Goal: Information Seeking & Learning: Compare options

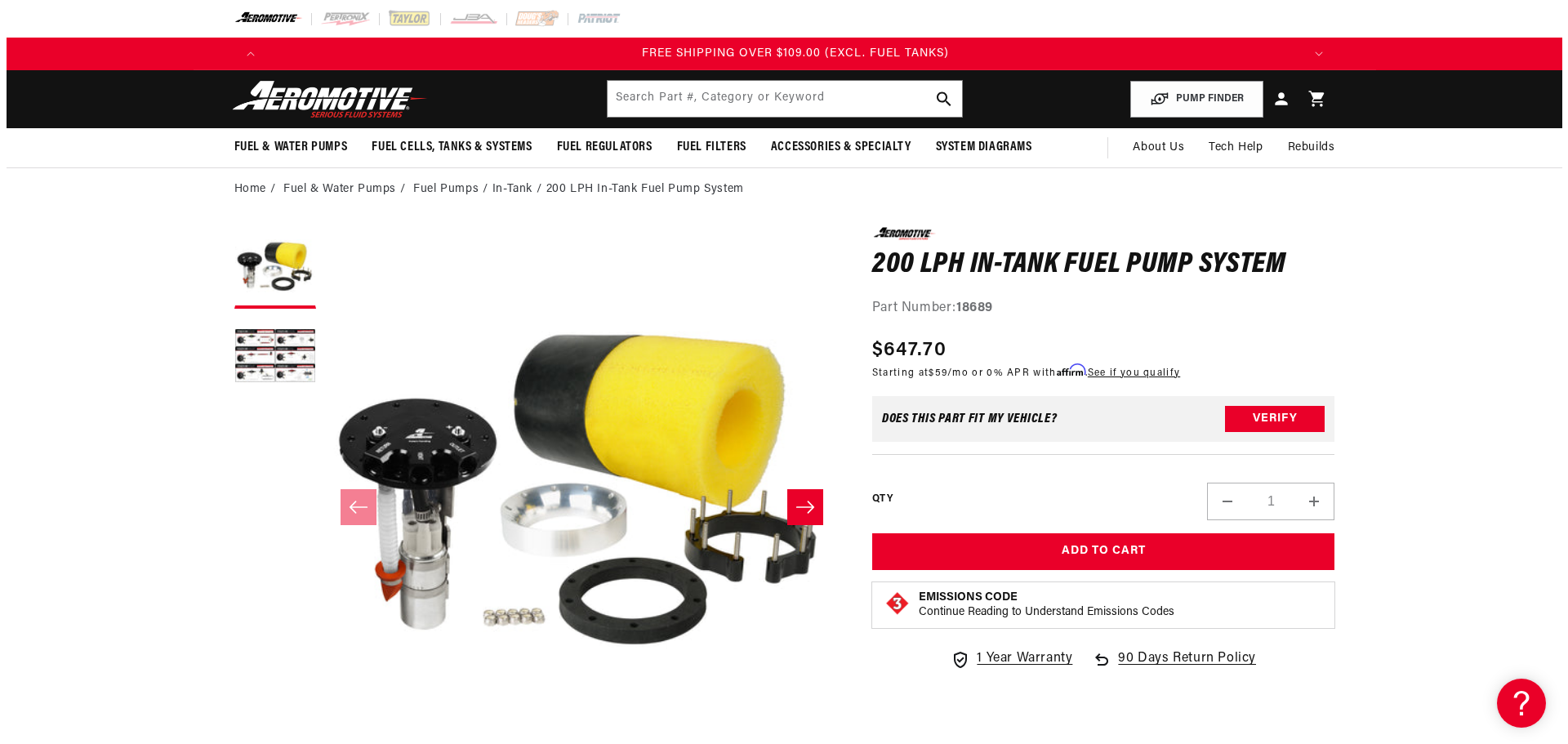
scroll to position [0, 3107]
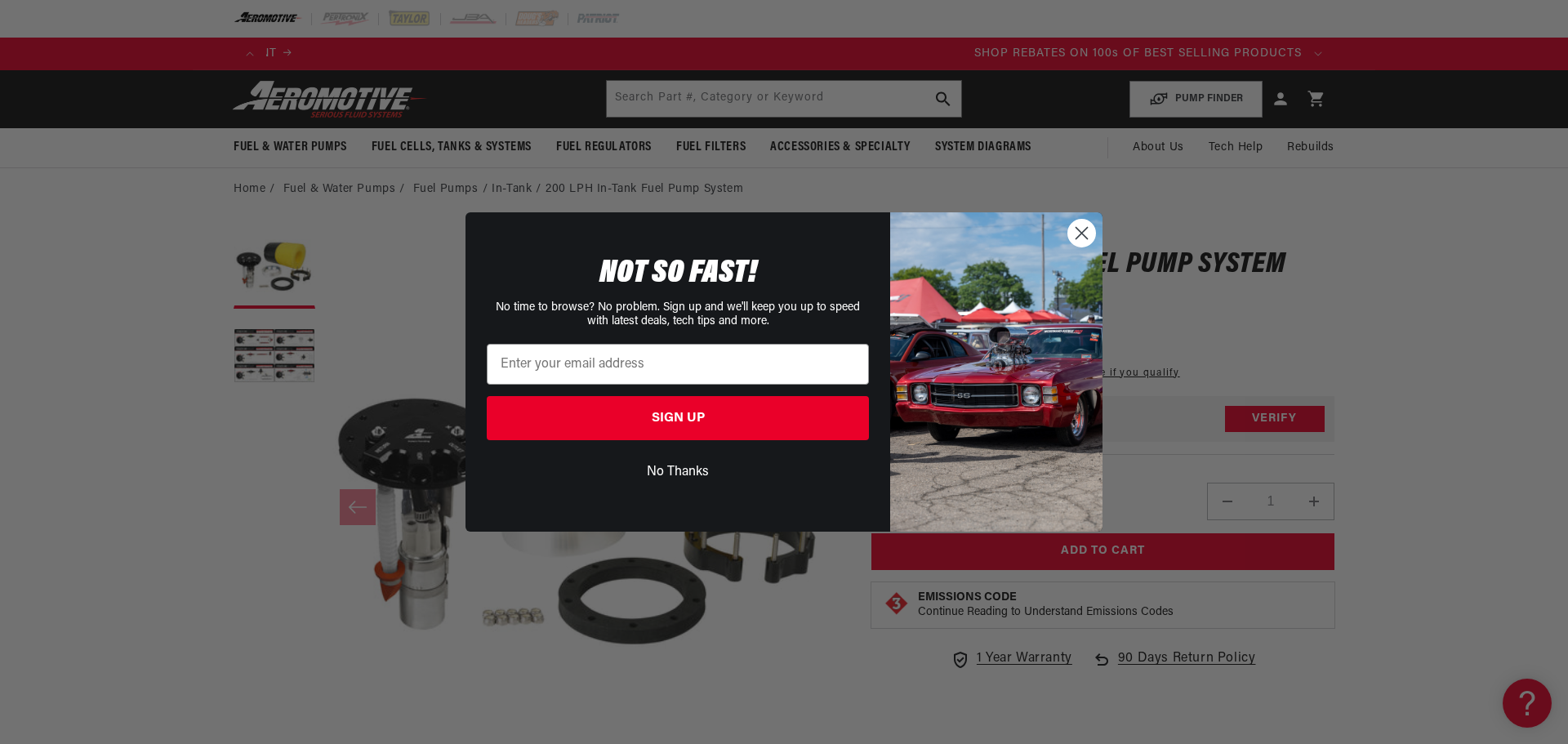
click at [1083, 231] on circle "Close dialog" at bounding box center [1081, 233] width 27 height 27
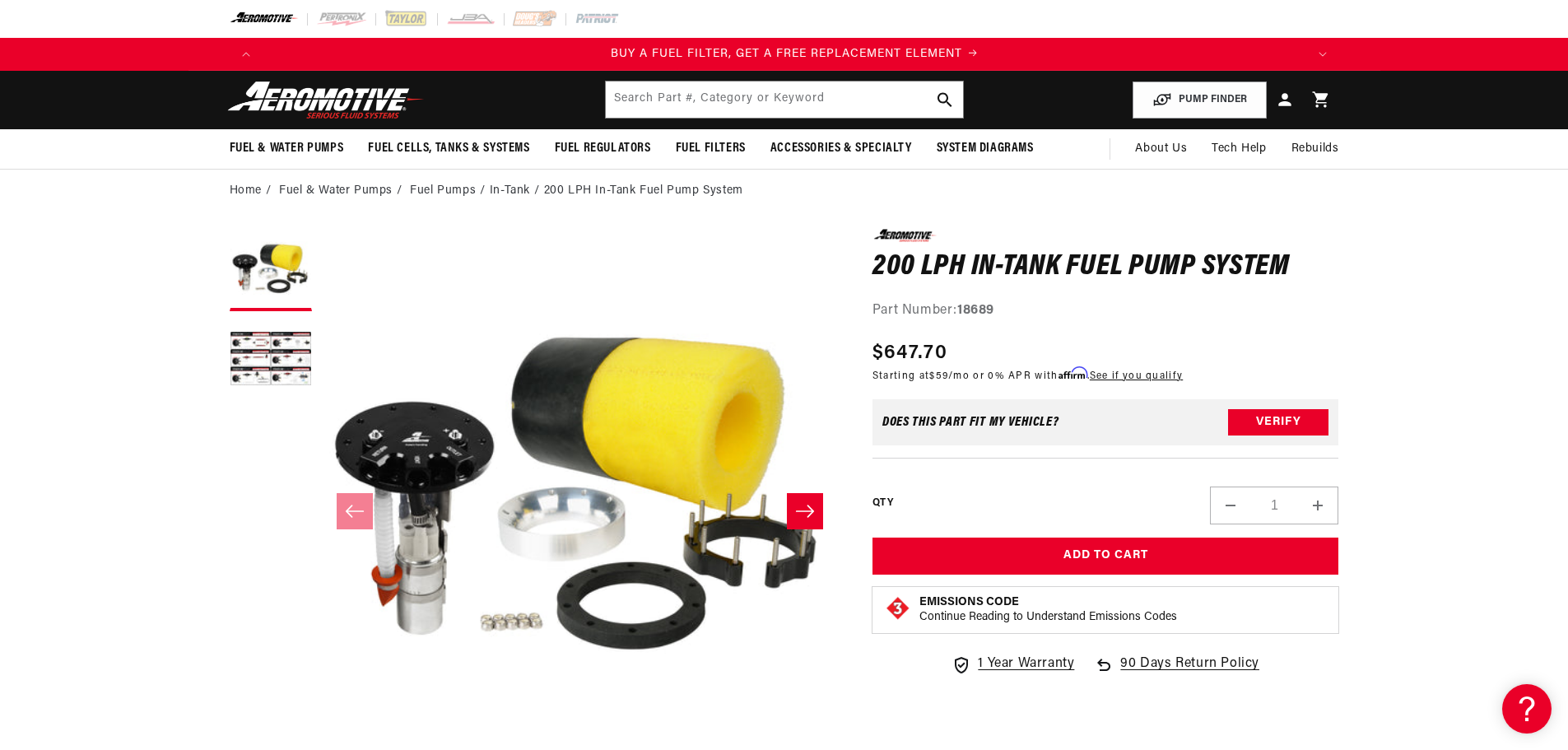
scroll to position [0, 1044]
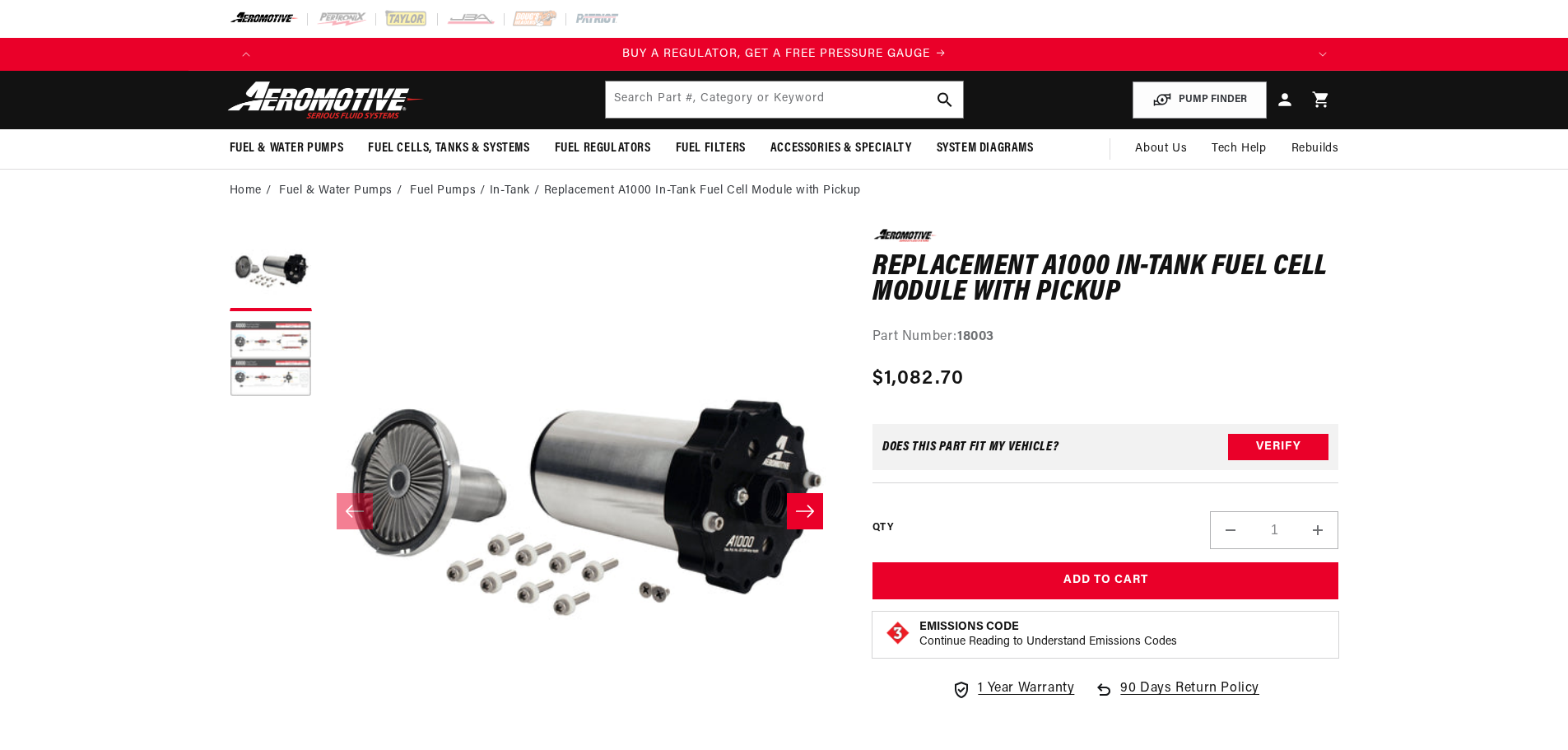
click at [252, 351] on button "Load image 2 in gallery view" at bounding box center [271, 360] width 82 height 82
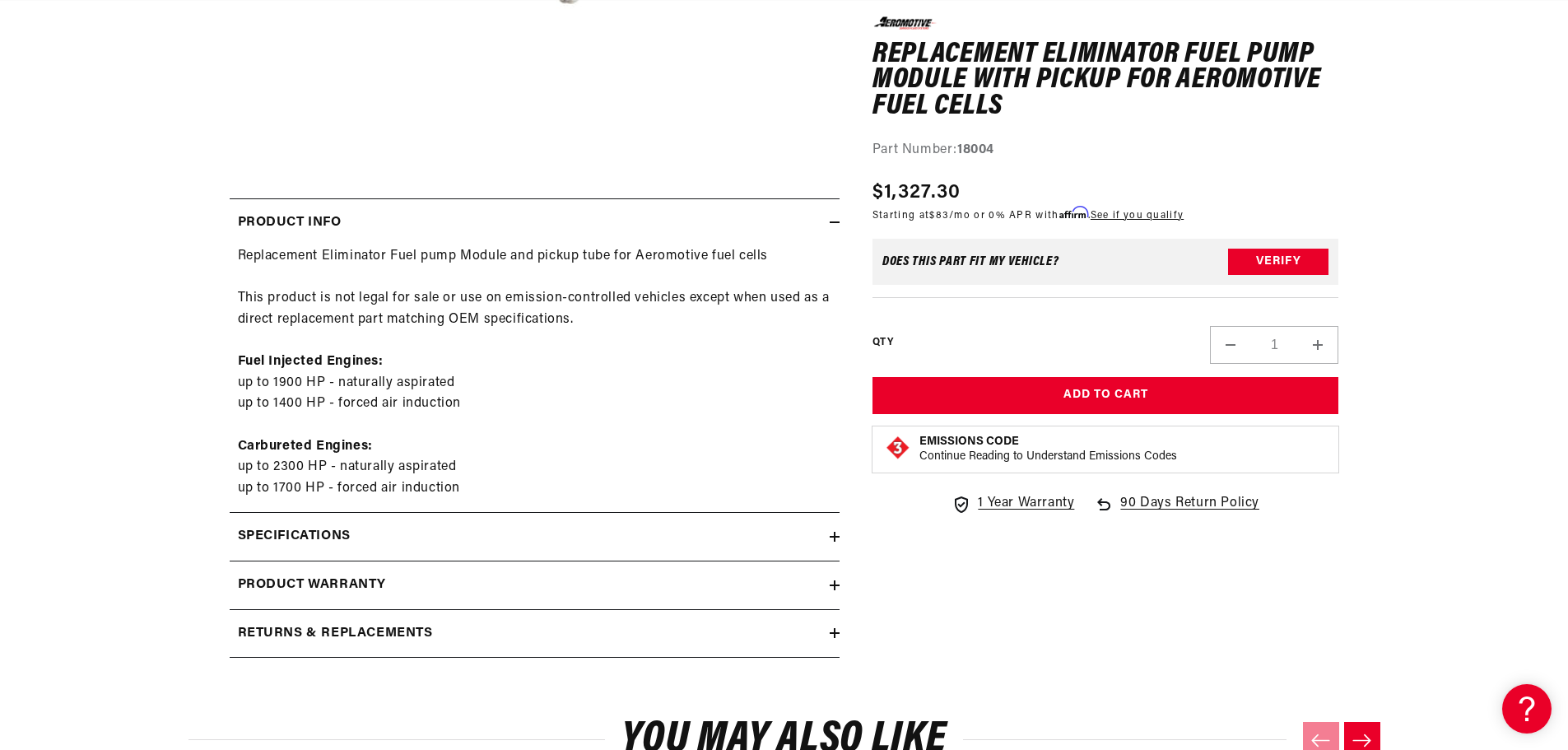
scroll to position [0, 3131]
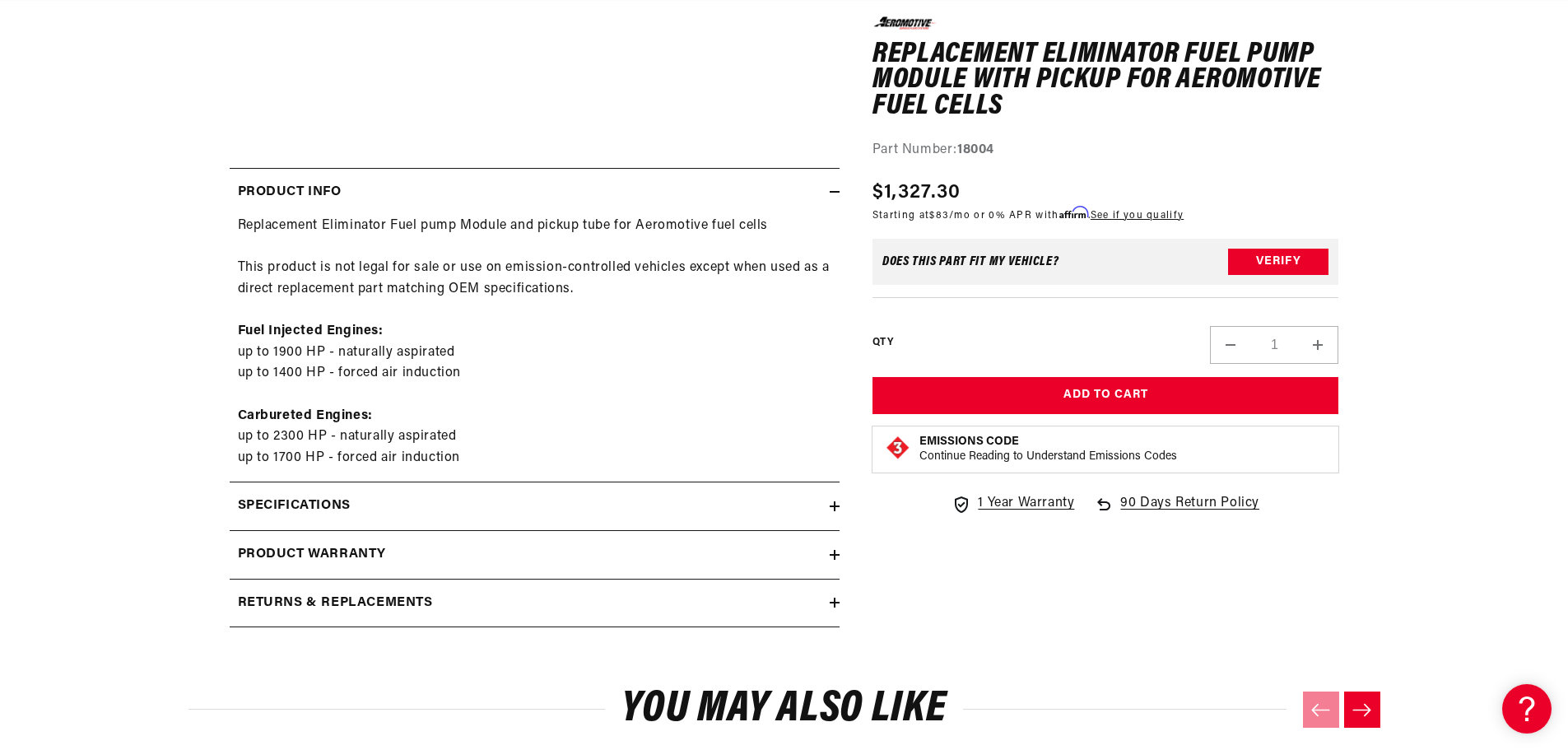
click at [837, 507] on icon at bounding box center [834, 507] width 10 height 0
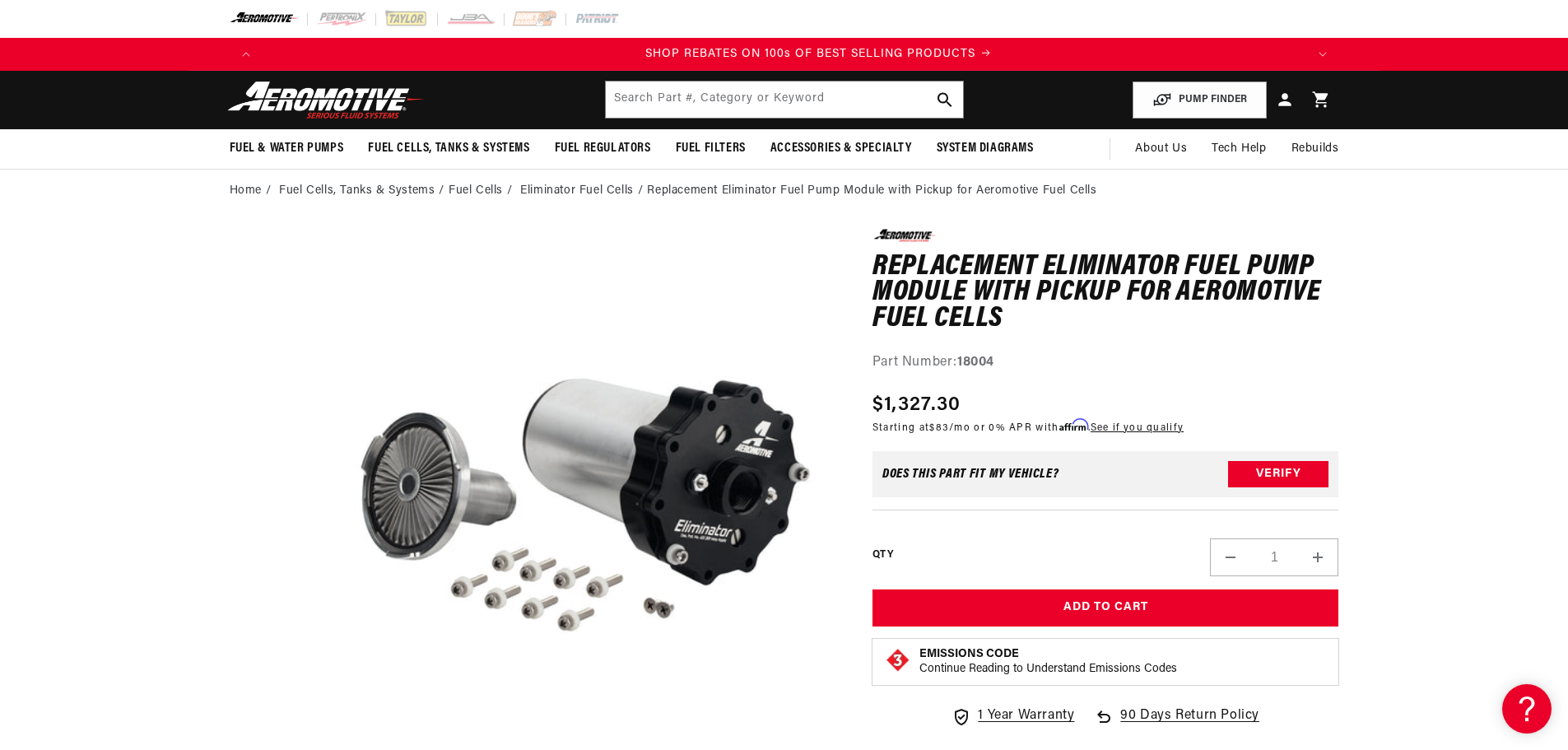
scroll to position [0, 0]
click at [531, 189] on link "Eliminator Fuel Cells" at bounding box center [577, 190] width 113 height 18
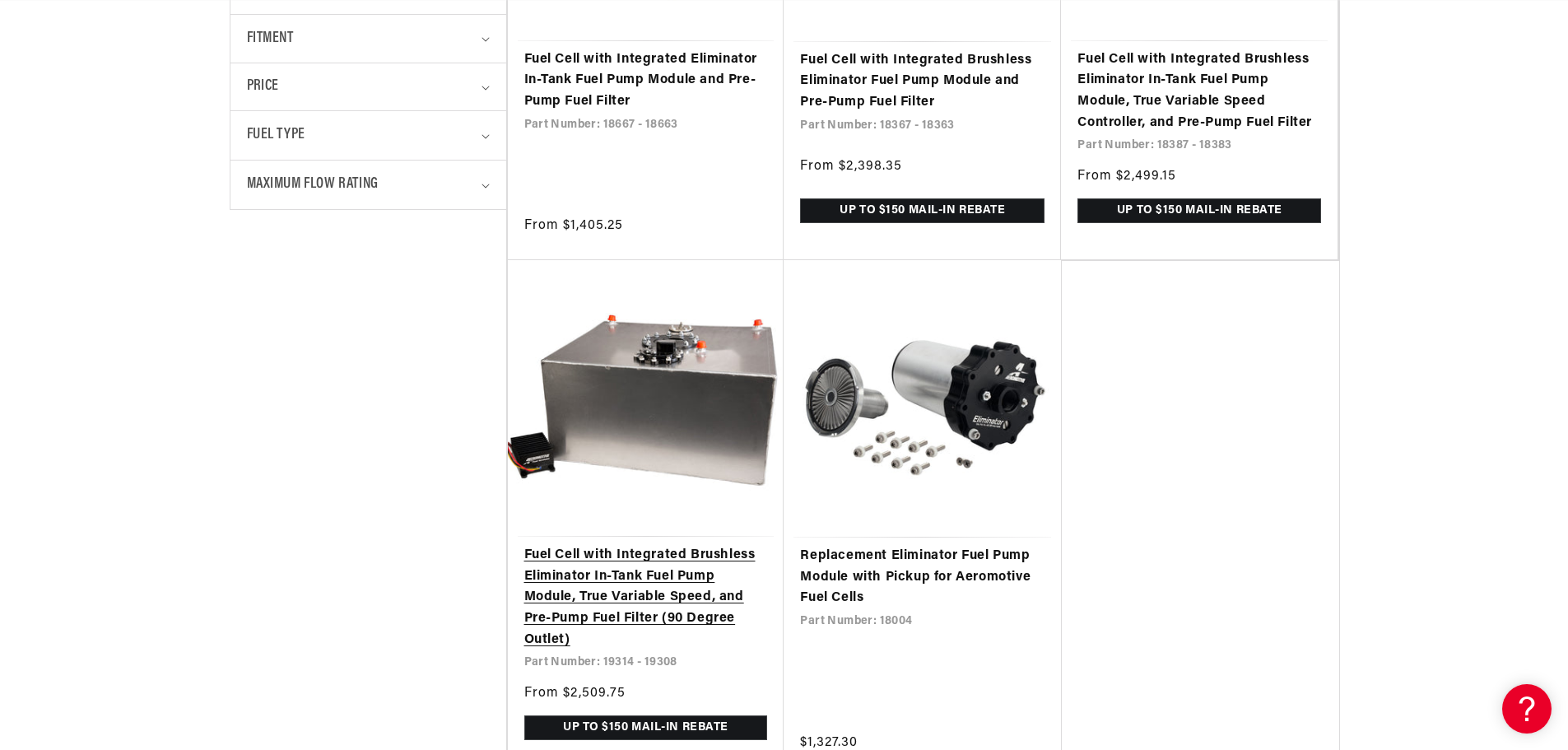
scroll to position [0, 2088]
click at [601, 588] on link "Fuel Cell with Integrated Brushless Eliminator In-Tank Fuel Pump Module, True V…" at bounding box center [646, 597] width 243 height 106
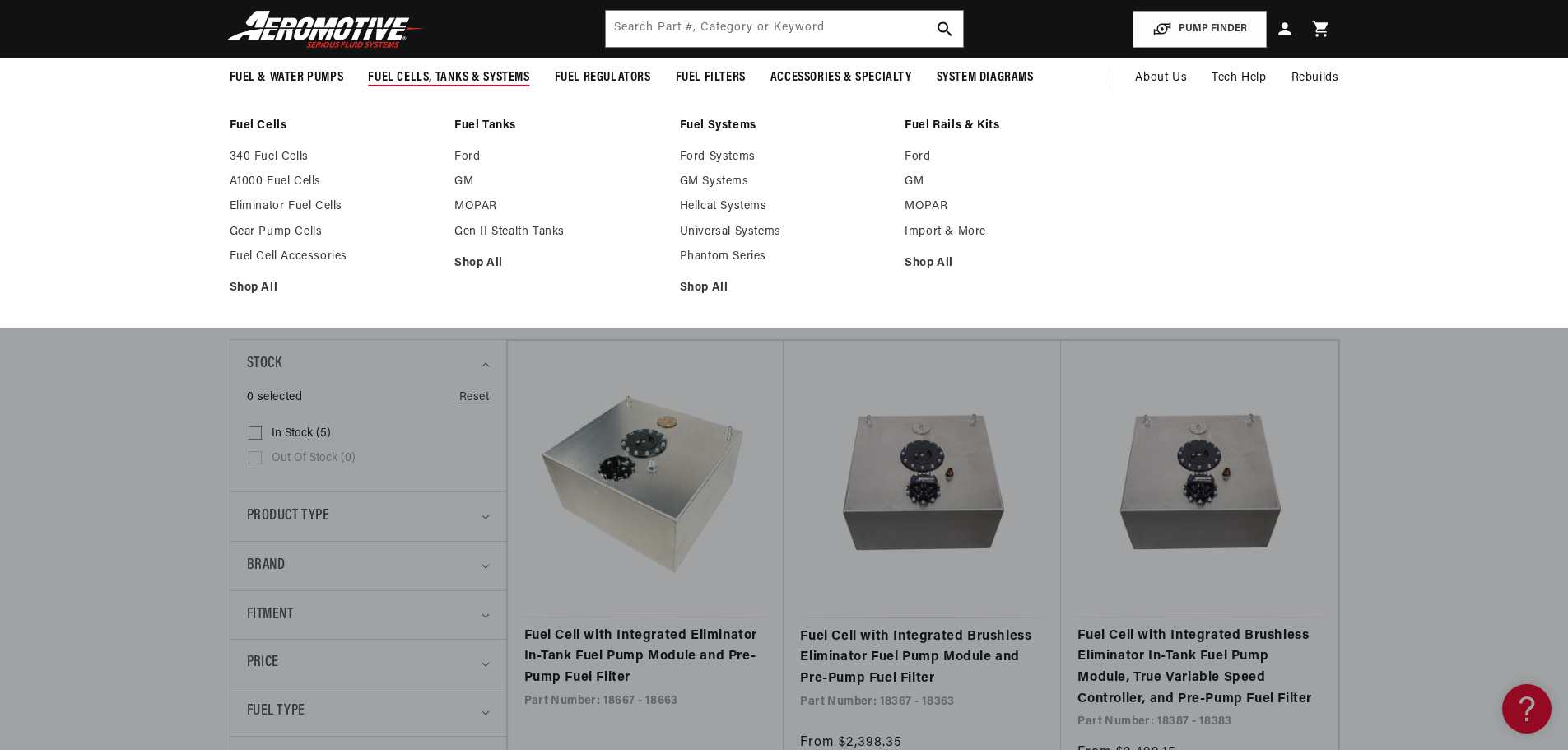
scroll to position [0, 1044]
click at [271, 230] on link "Gear Pump Cells" at bounding box center [333, 232] width 209 height 15
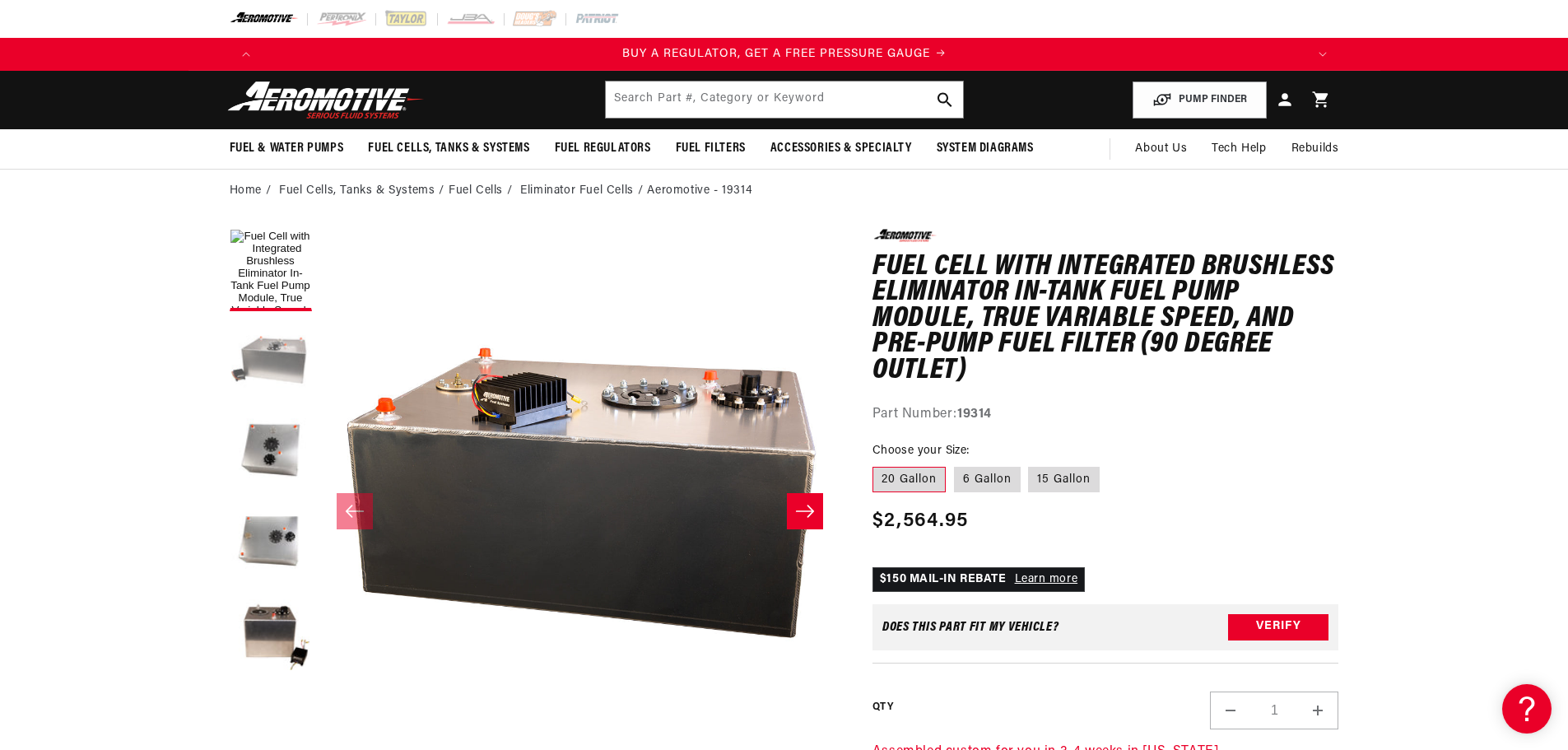
click at [272, 350] on button "Load image 2 in gallery view" at bounding box center [271, 360] width 82 height 82
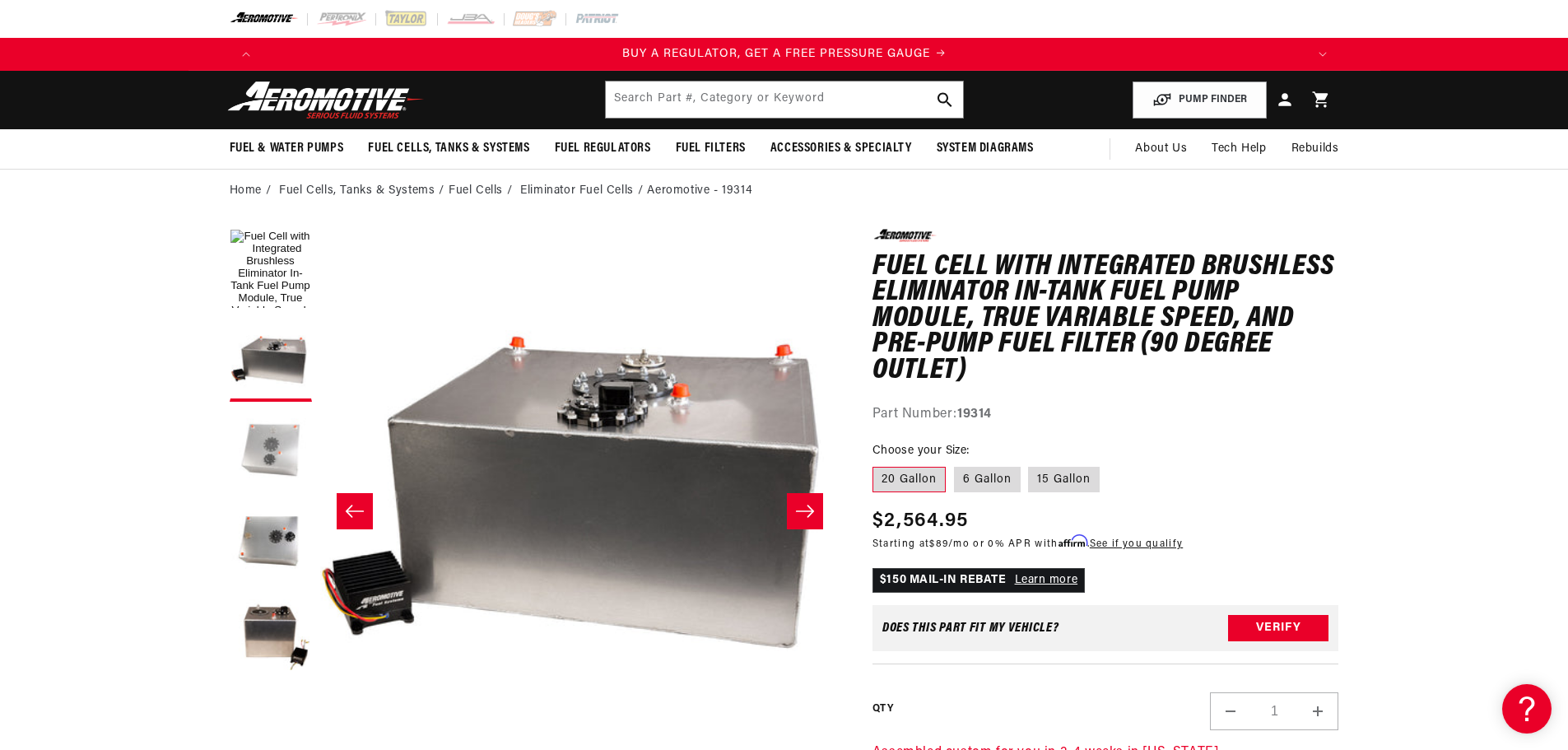
click at [267, 440] on button "Load image 3 in gallery view" at bounding box center [271, 451] width 82 height 82
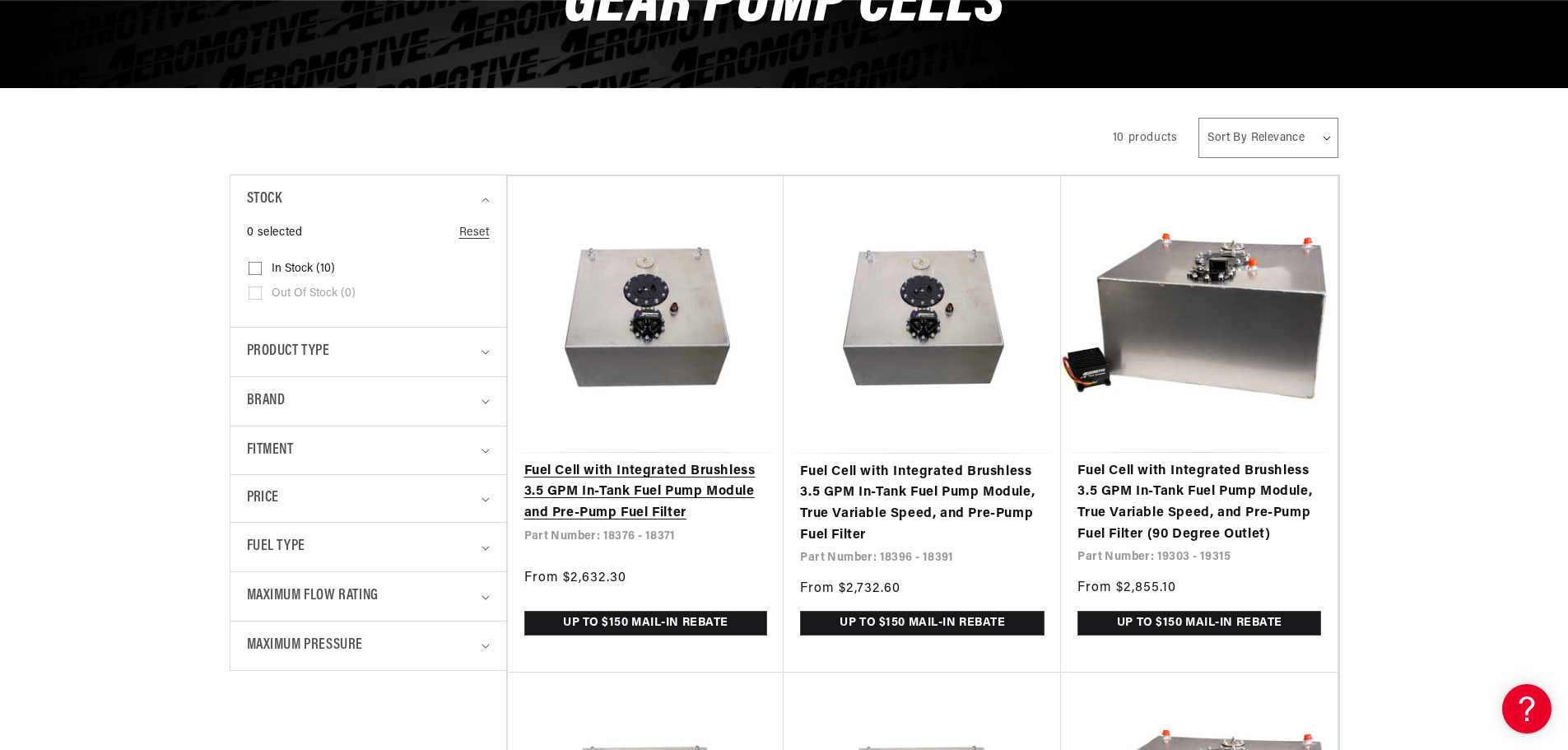
scroll to position [0, 1044]
click at [572, 495] on link "Fuel Cell with Integrated Brushless 3.5 GPM In-Tank Fuel Pump Module and Pre-Pu…" at bounding box center [646, 493] width 243 height 64
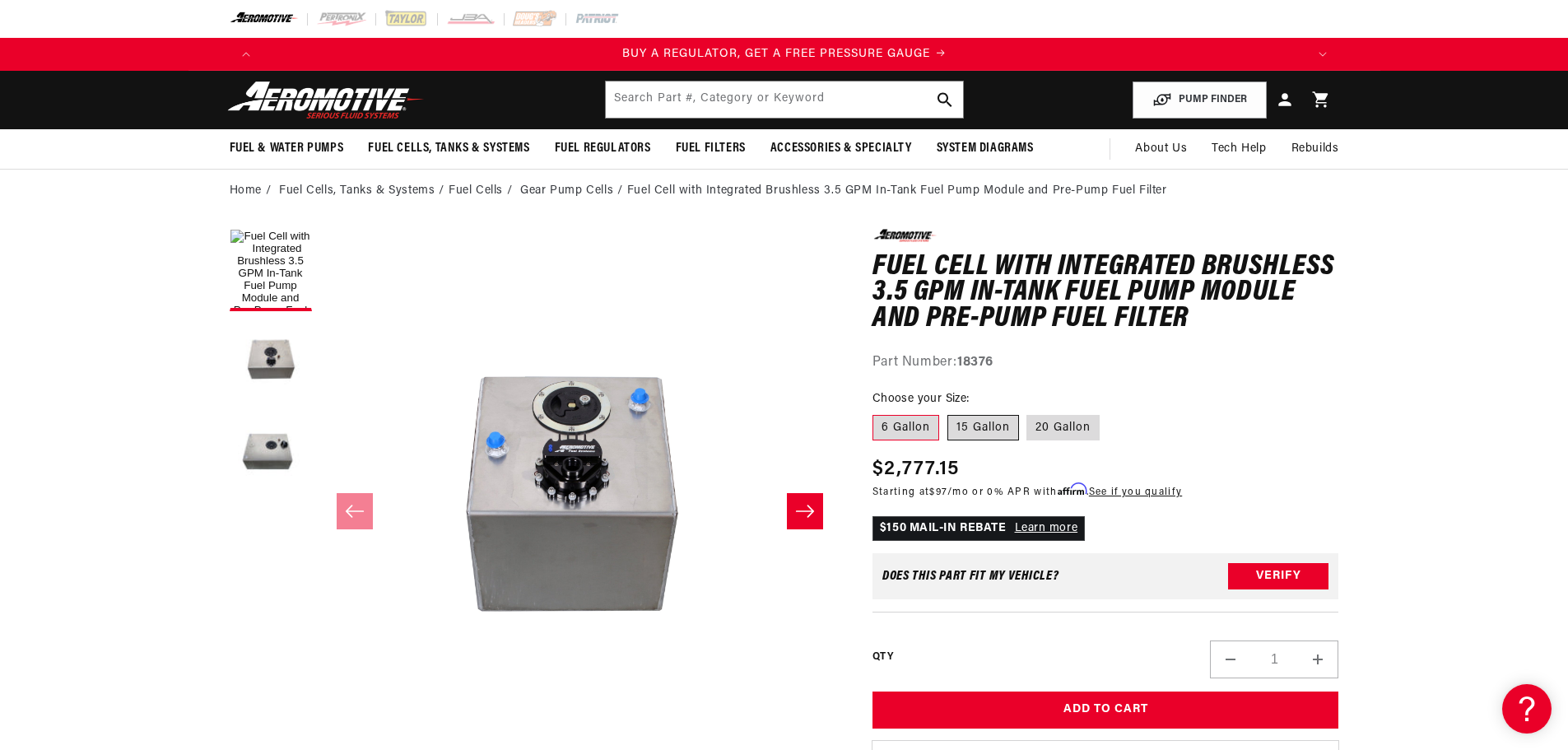
click at [990, 427] on label "15 Gallon" at bounding box center [983, 428] width 71 height 26
click at [948, 413] on input "15 Gallon" at bounding box center [947, 412] width 1 height 1
radio input "true"
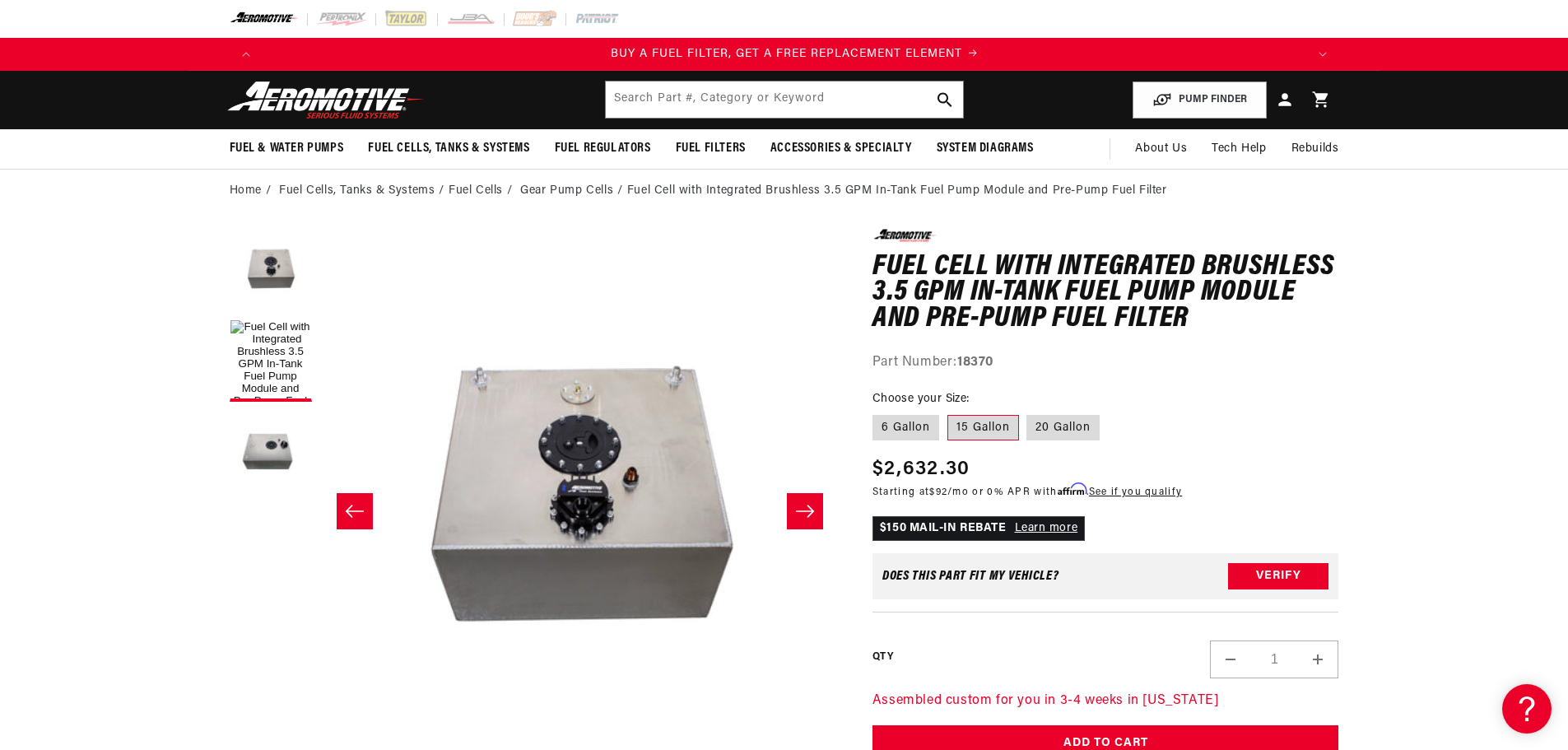
scroll to position [0, 1044]
click at [1067, 430] on label "20 Gallon" at bounding box center [1062, 428] width 73 height 26
click at [1028, 413] on input "20 Gallon" at bounding box center [1027, 412] width 1 height 1
radio input "true"
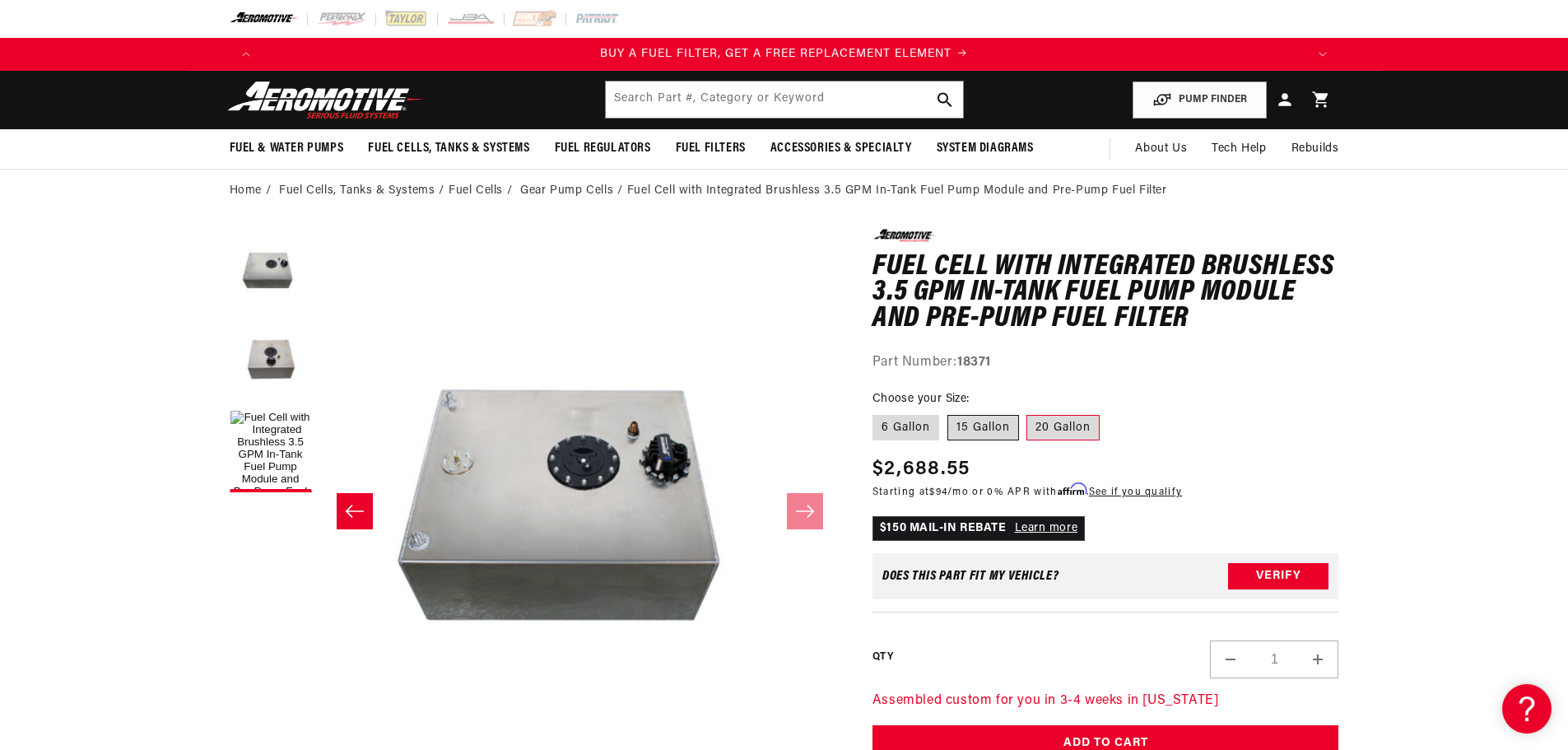
click at [999, 431] on label "15 Gallon" at bounding box center [983, 428] width 71 height 26
click at [948, 413] on input "15 Gallon" at bounding box center [947, 412] width 1 height 1
radio input "true"
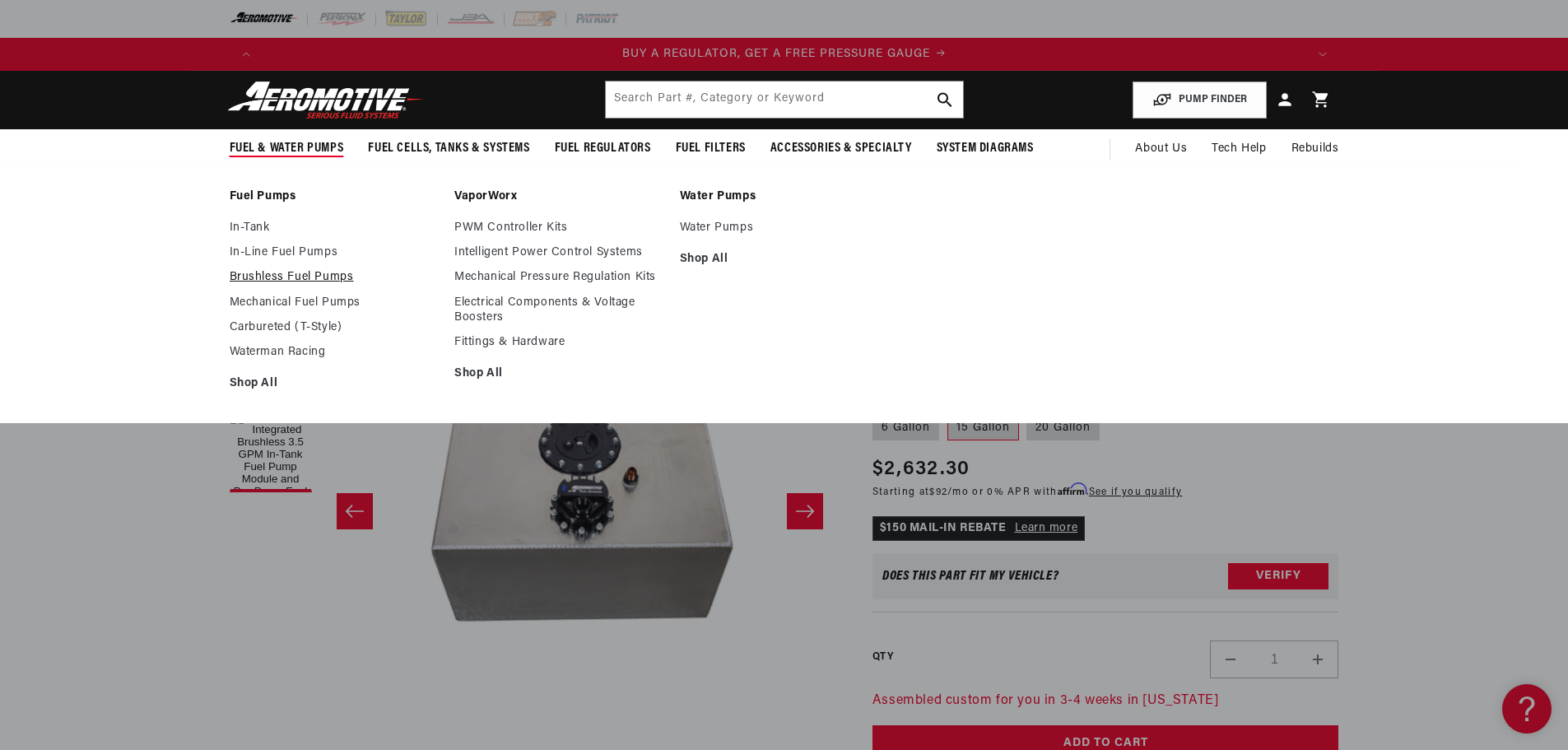
click at [281, 277] on link "Brushless Fuel Pumps" at bounding box center [333, 277] width 209 height 15
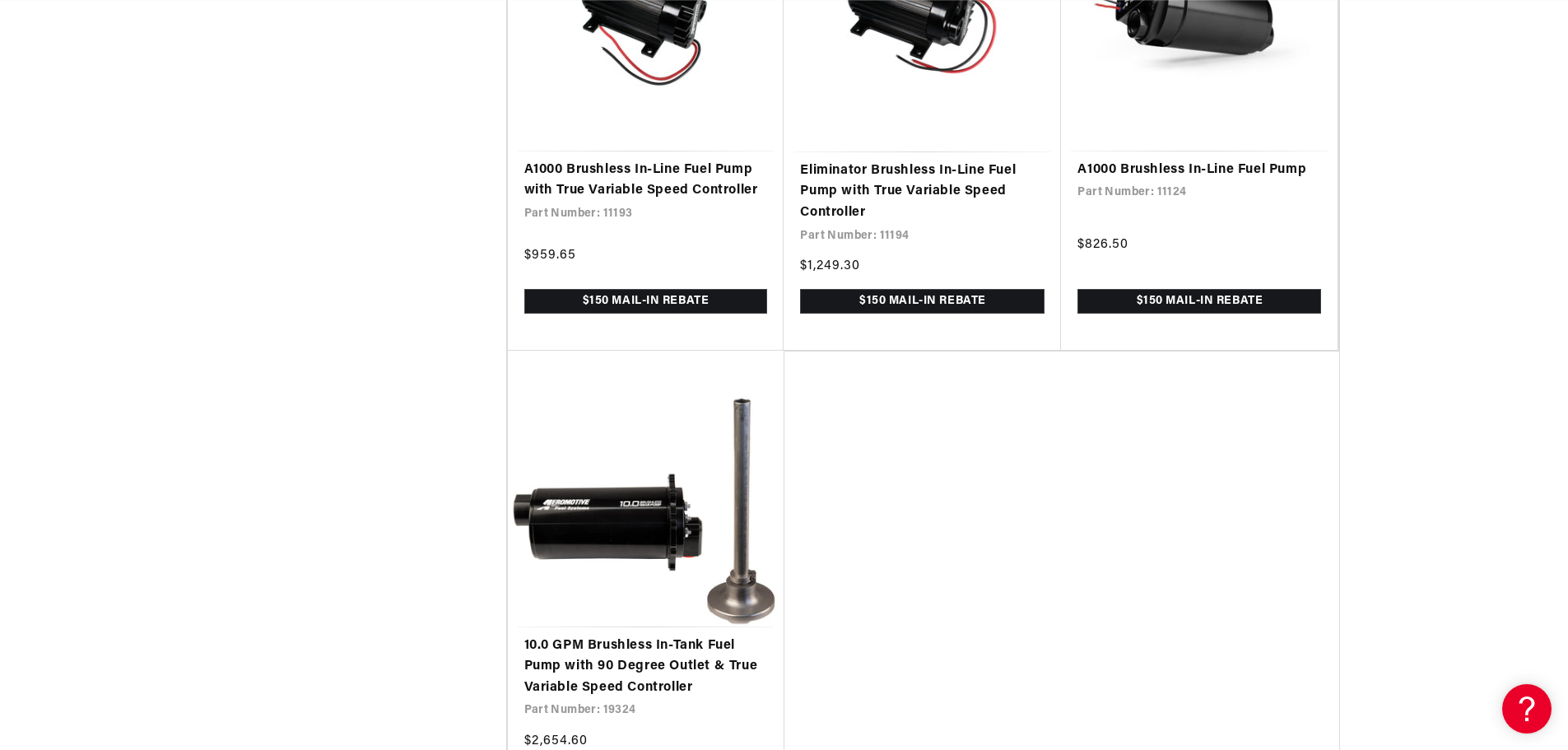
scroll to position [4034, 0]
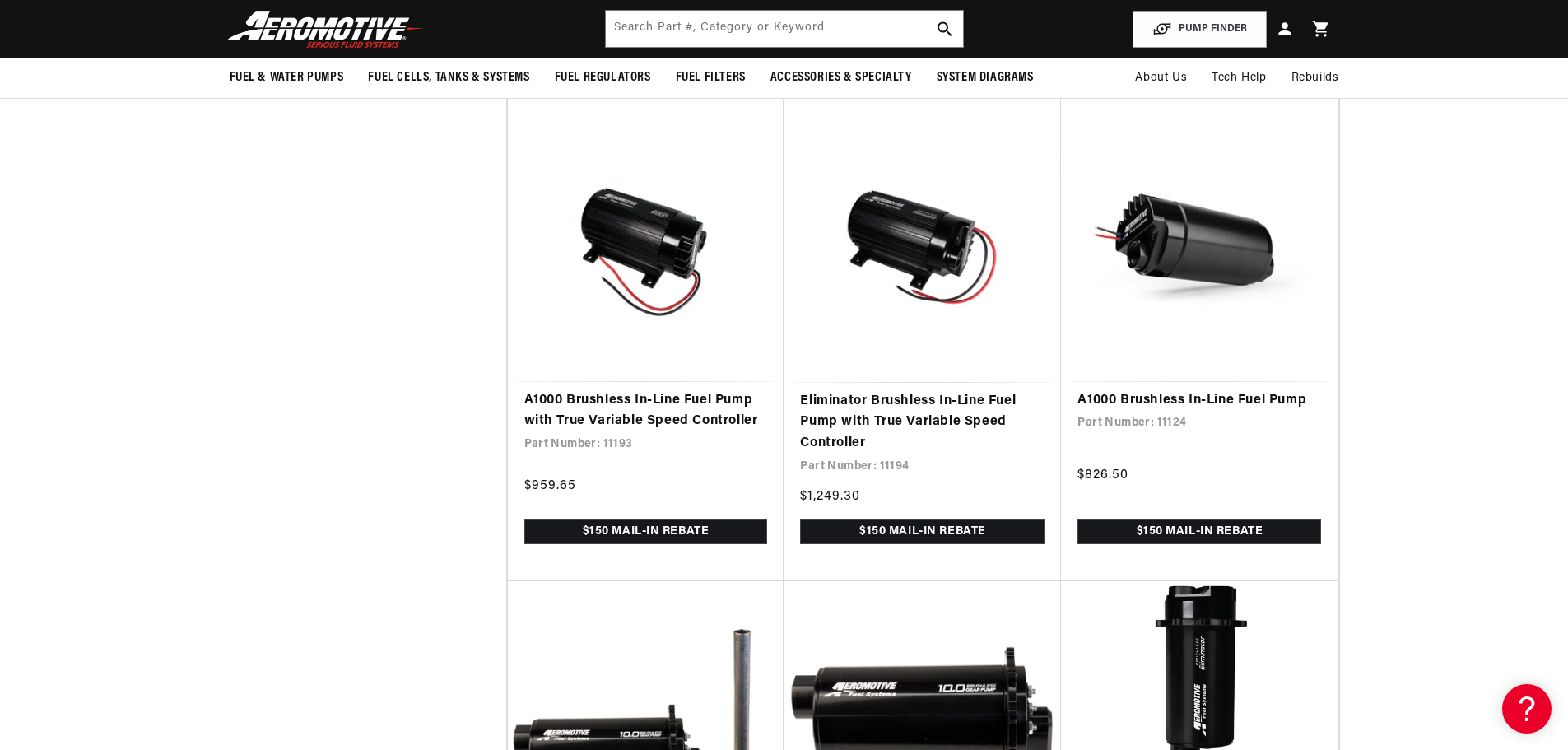
scroll to position [3623, 0]
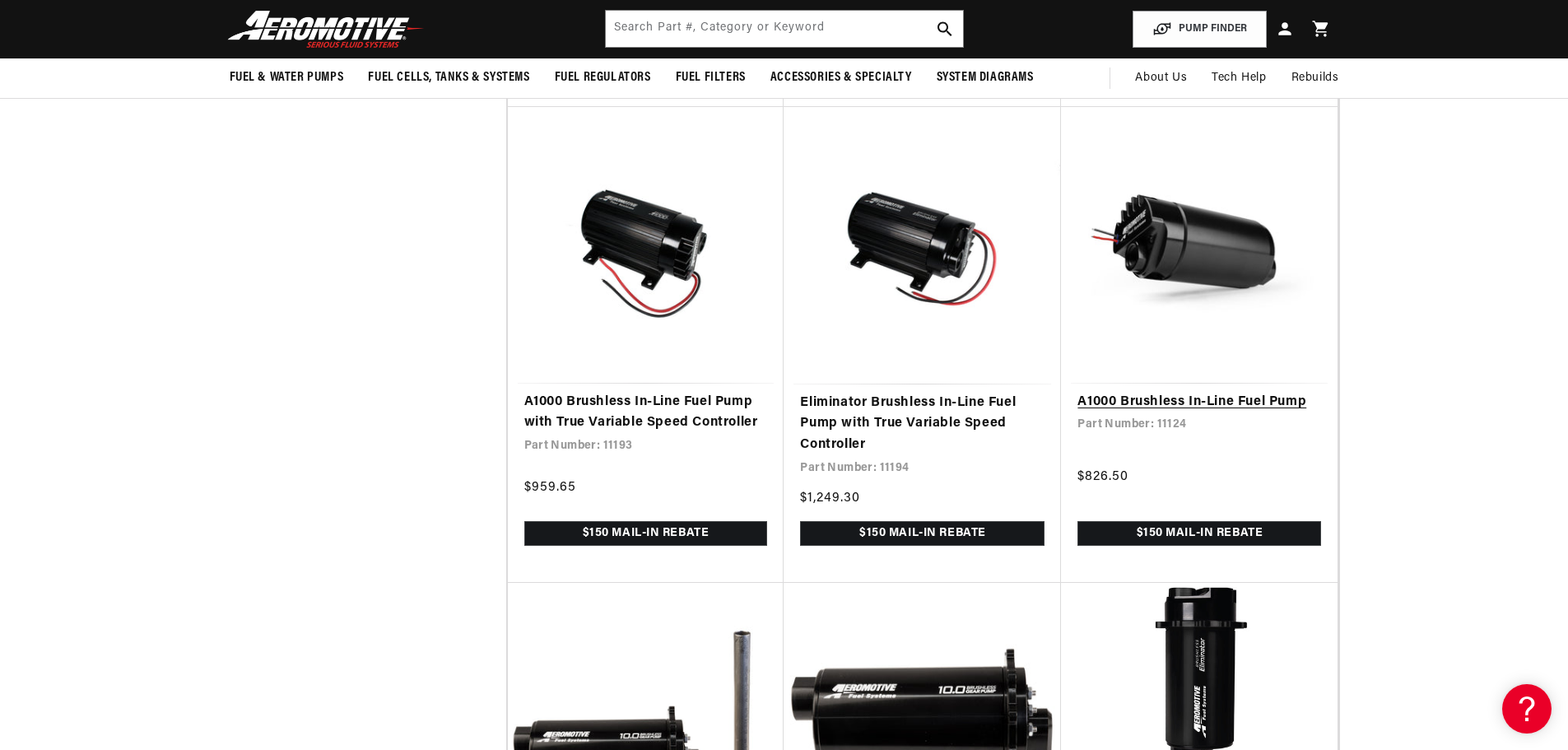
click at [1177, 392] on link "A1000 Brushless In-Line Fuel Pump" at bounding box center [1199, 403] width 243 height 22
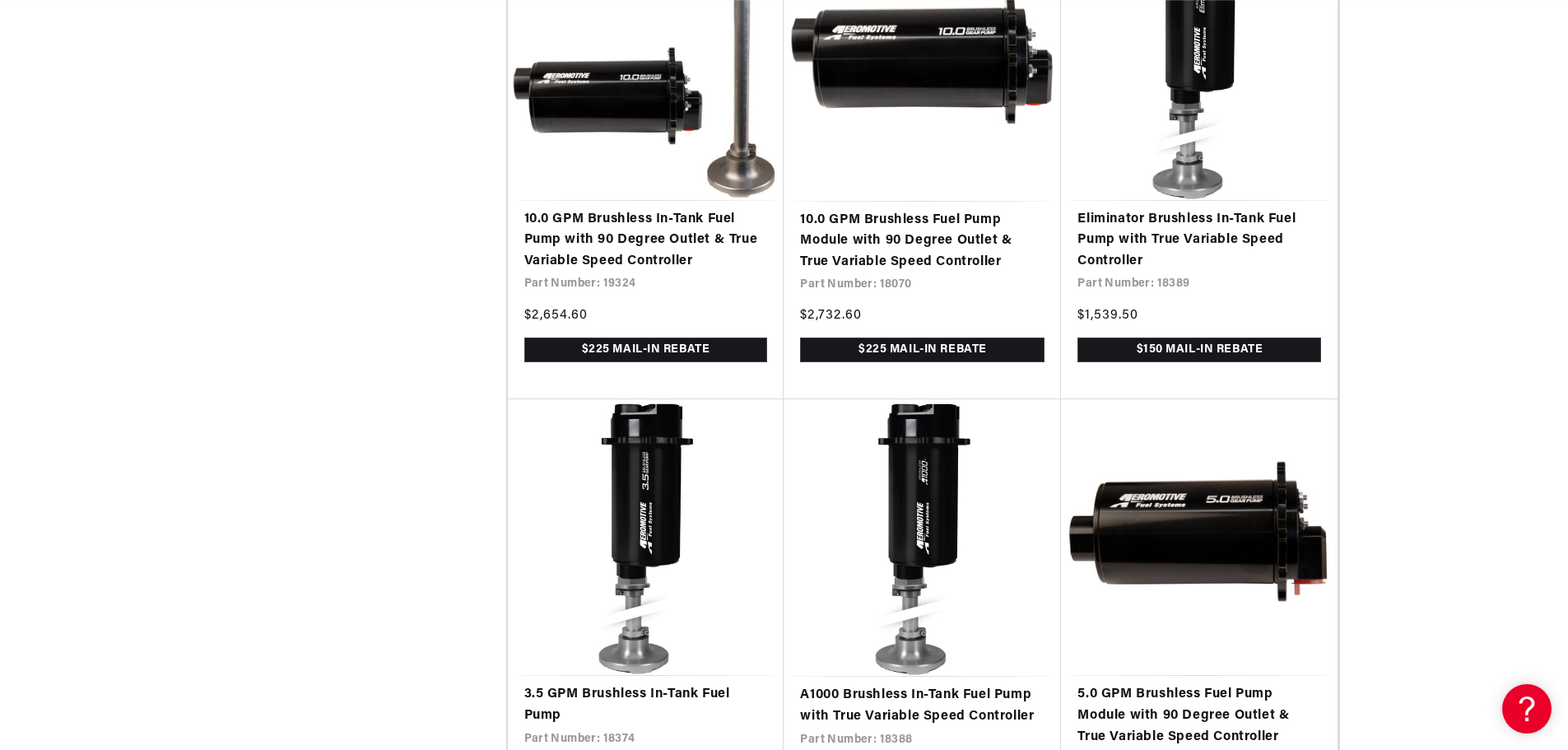
scroll to position [0, 0]
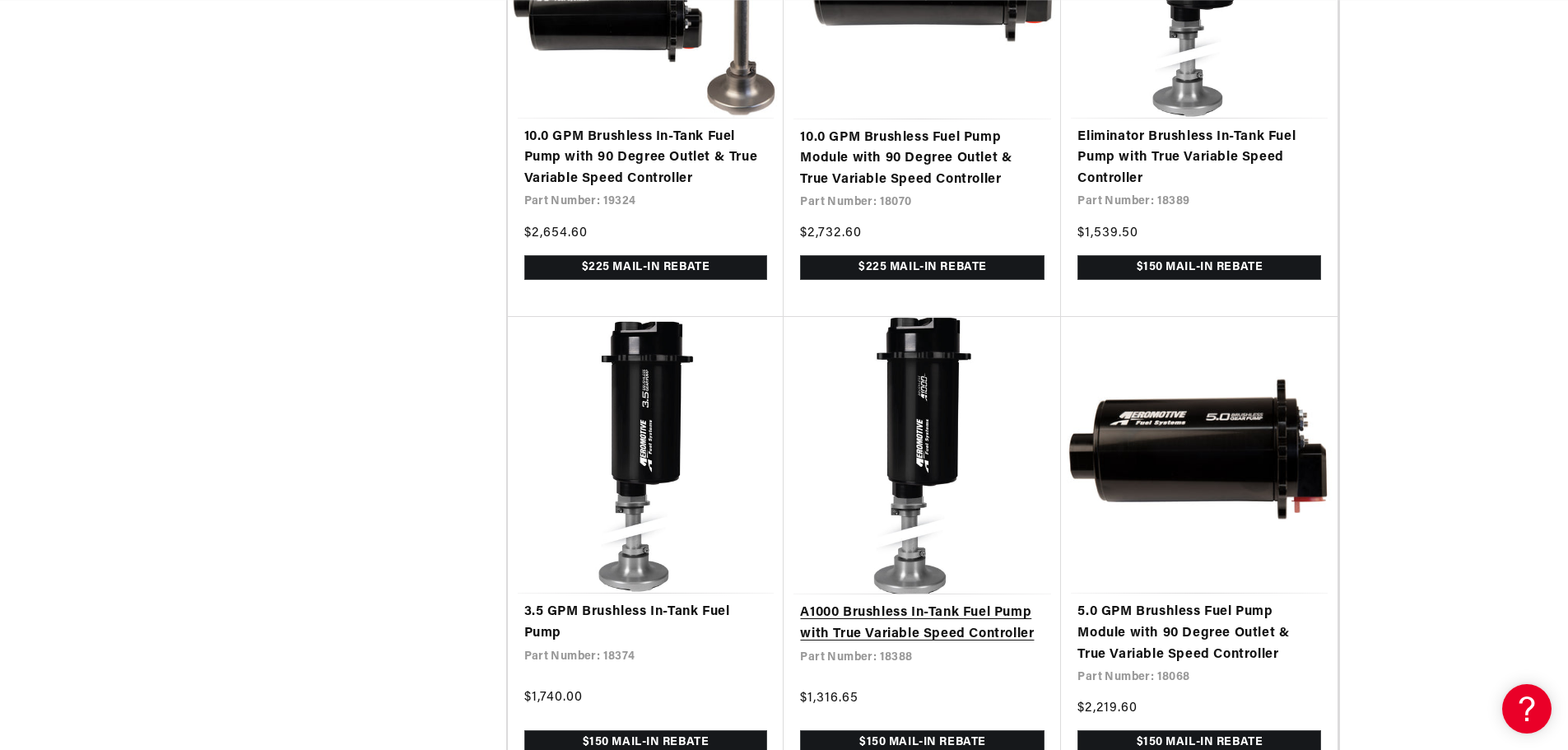
click at [924, 603] on link "A1000 Brushless In-Tank Fuel Pump with True Variable Speed Controller" at bounding box center [922, 624] width 244 height 42
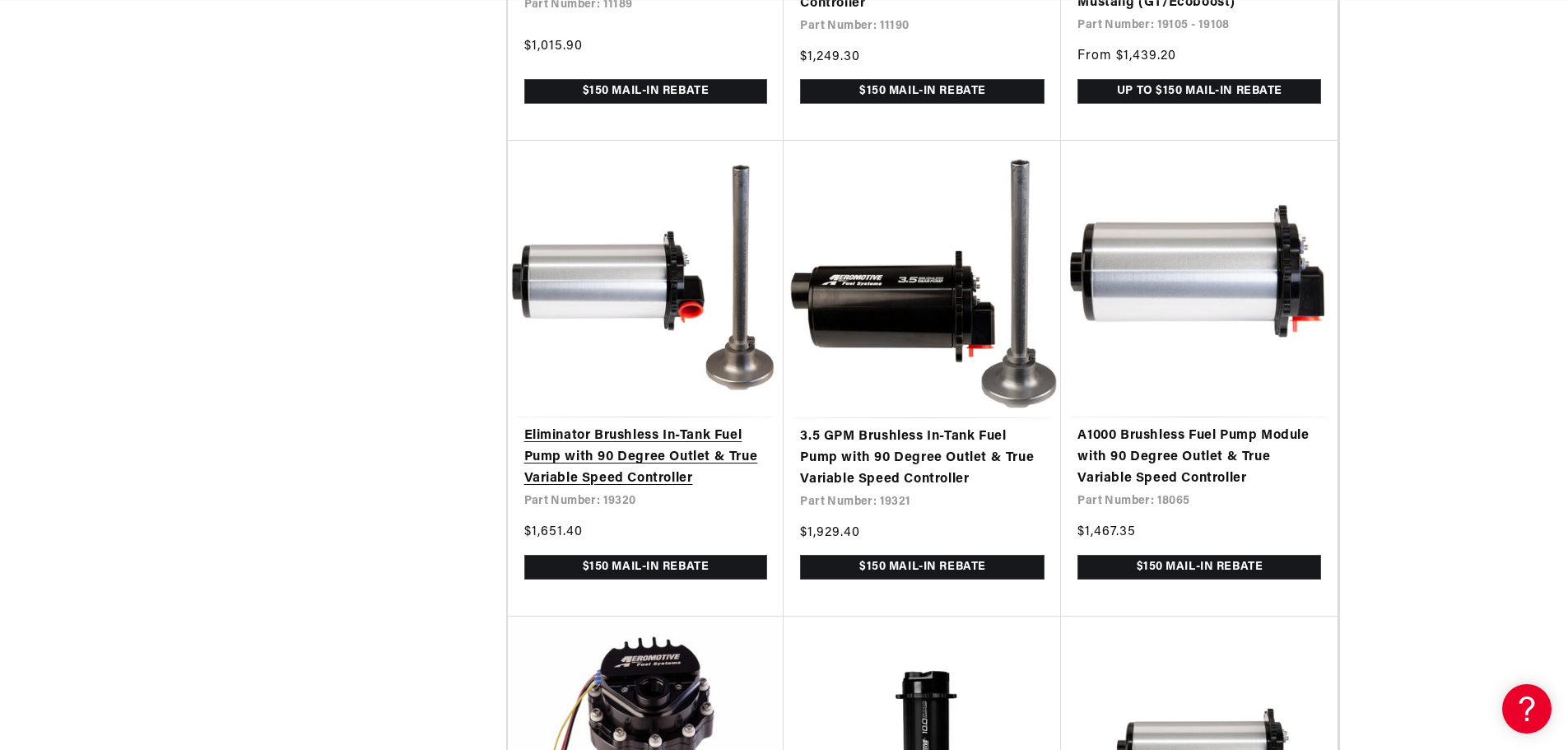
click at [555, 453] on link "Eliminator Brushless In-Tank Fuel Pump with 90 Degree Outlet & True Variable Sp…" at bounding box center [646, 458] width 243 height 64
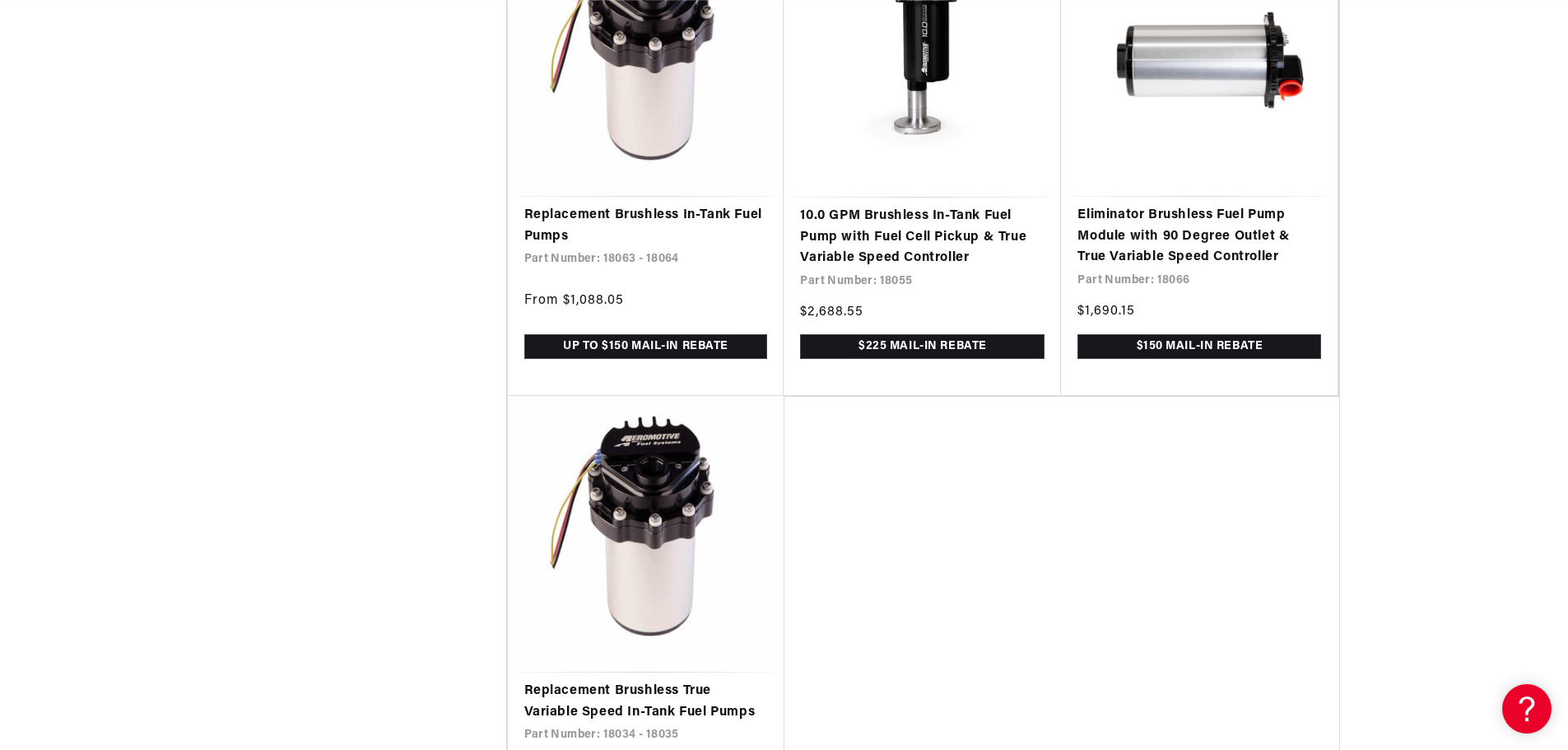
scroll to position [7656, 0]
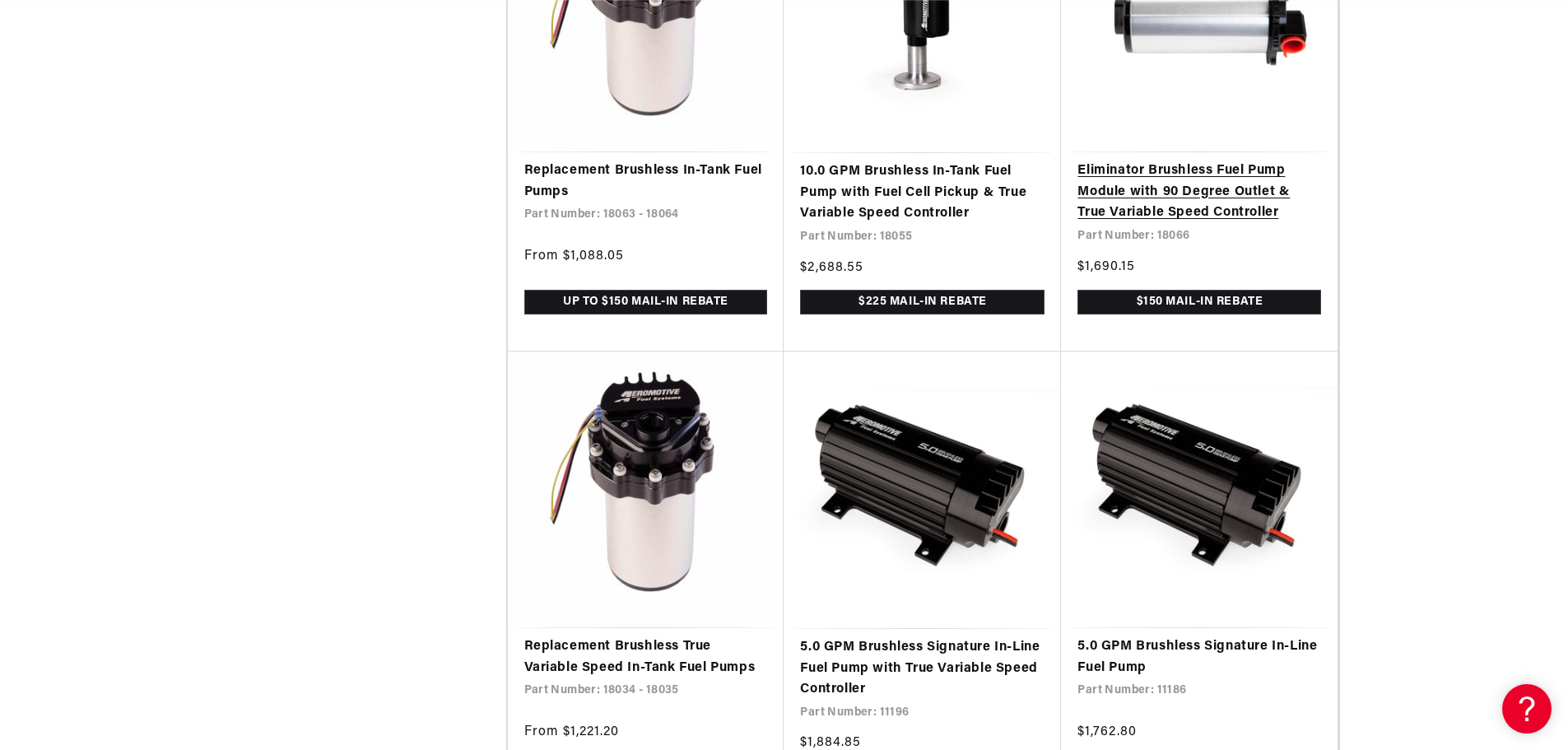
click at [1136, 187] on link "Eliminator Brushless Fuel Pump Module with 90 Degree Outlet & True Variable Spe…" at bounding box center [1199, 192] width 243 height 64
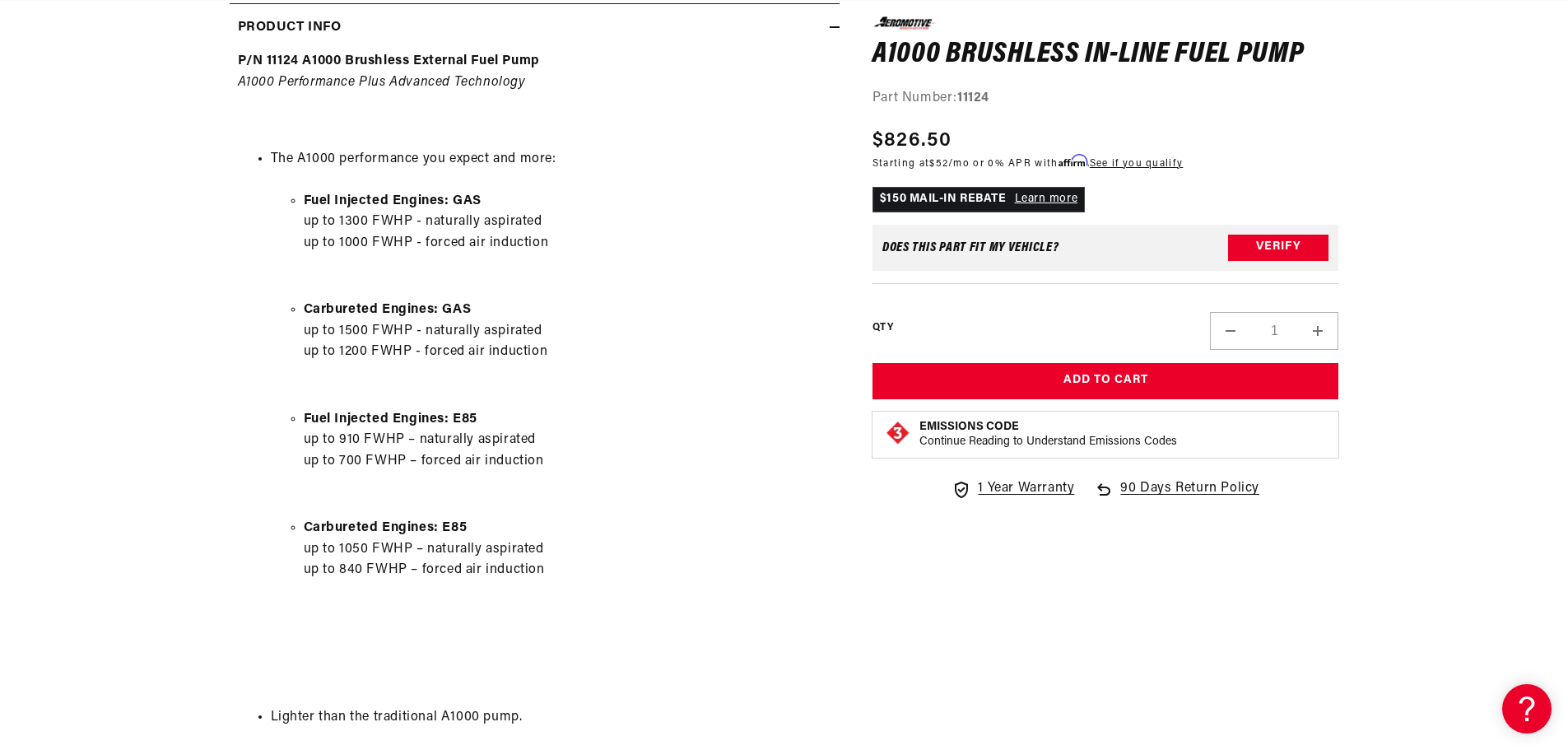
scroll to position [0, 1044]
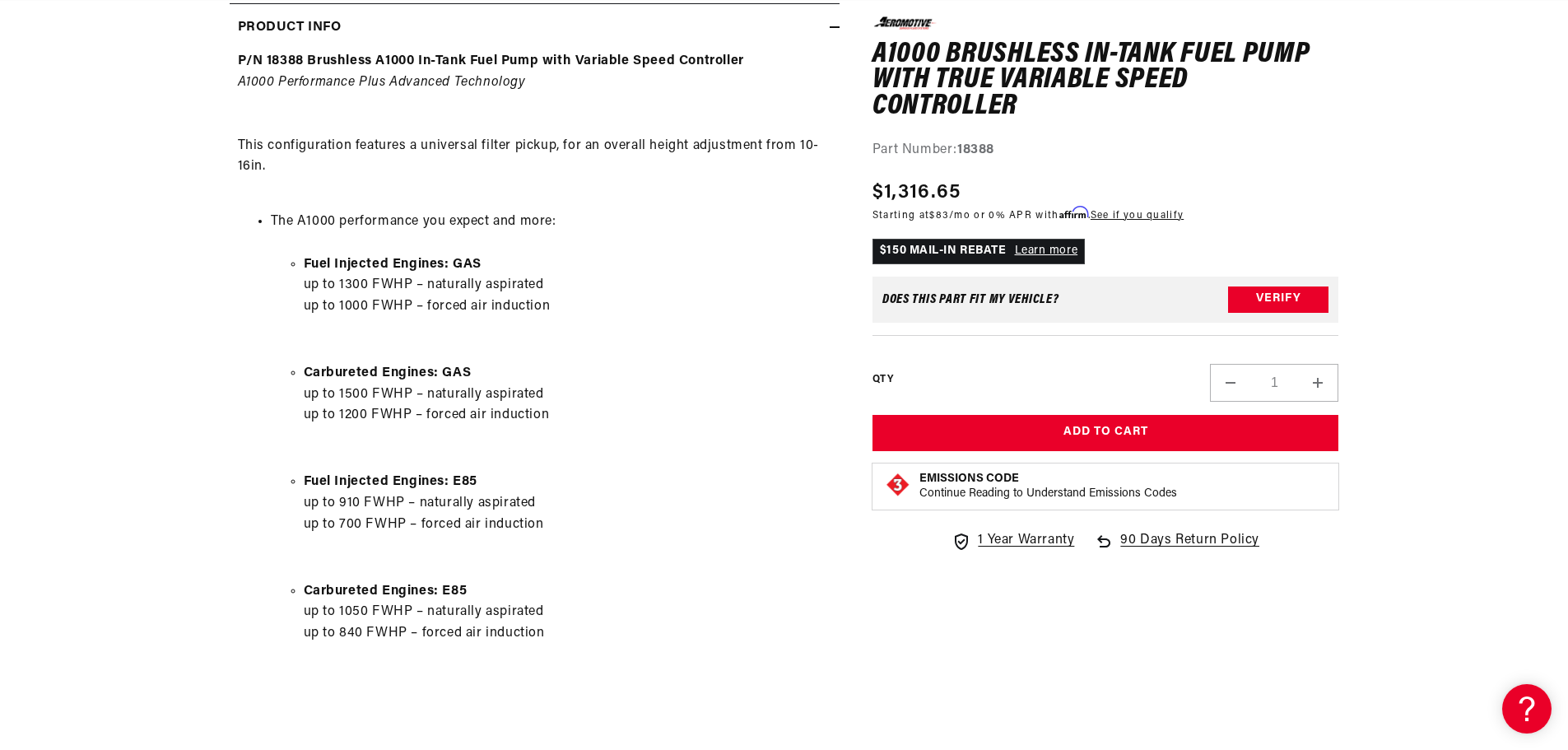
scroll to position [0, 1044]
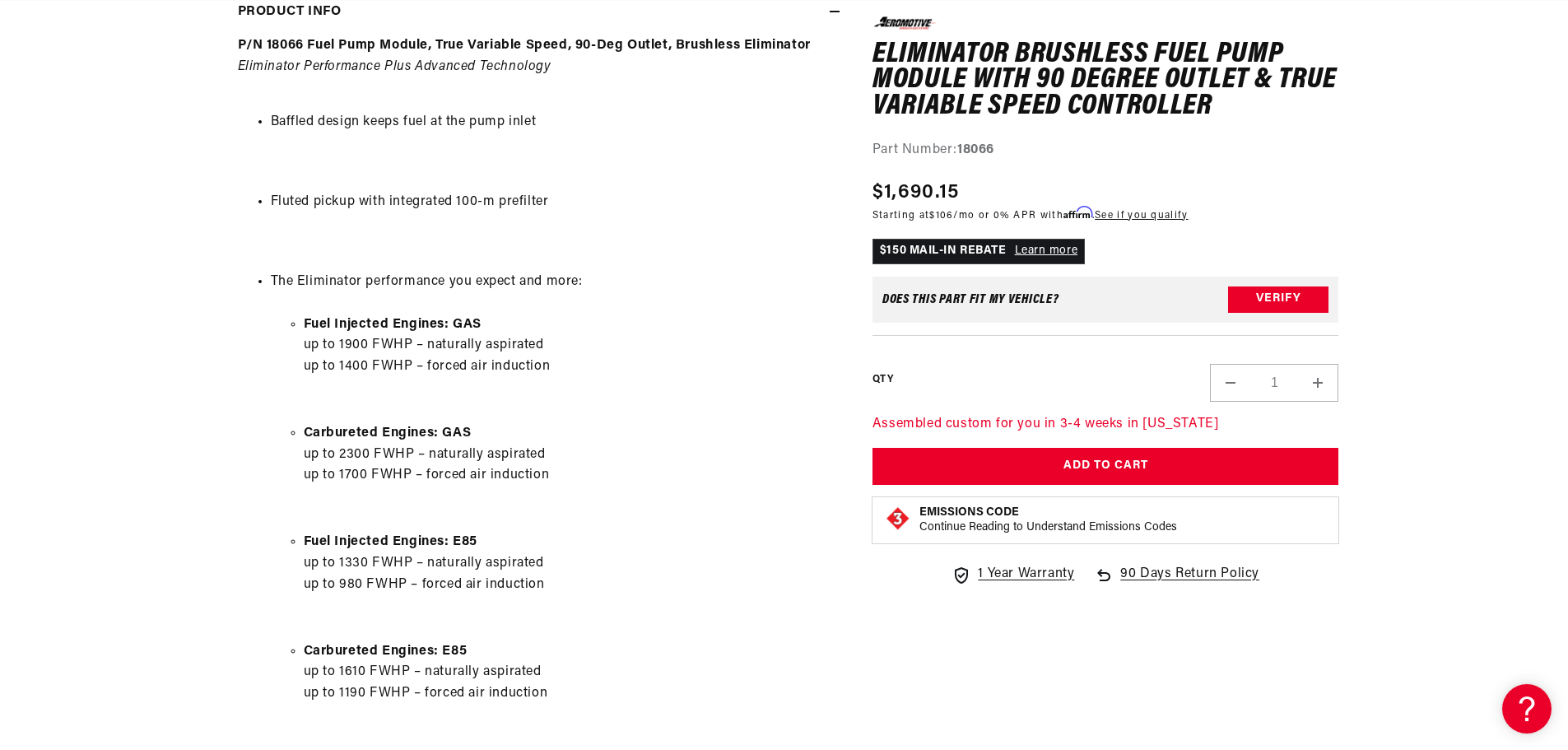
scroll to position [905, 0]
